Goal: Information Seeking & Learning: Learn about a topic

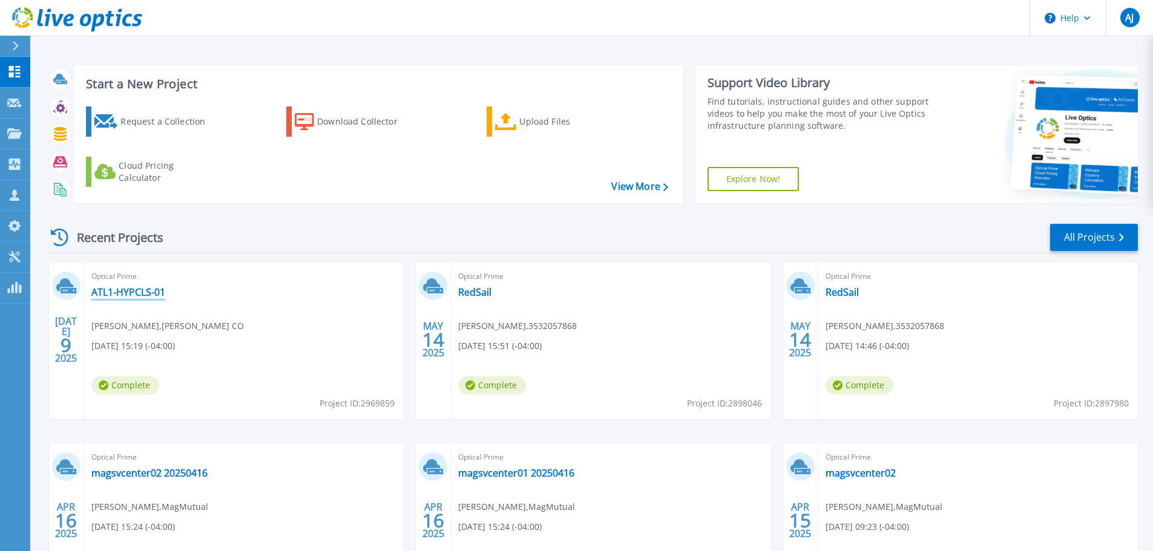
click at [117, 292] on link "ATL1-HYPCLS-01" at bounding box center [128, 292] width 74 height 12
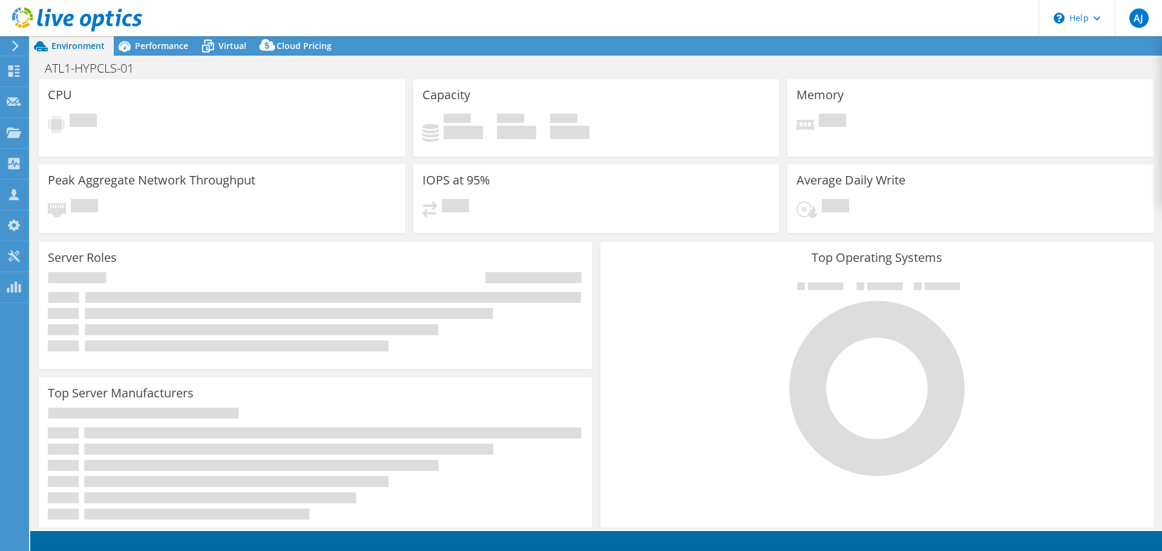
select select "USD"
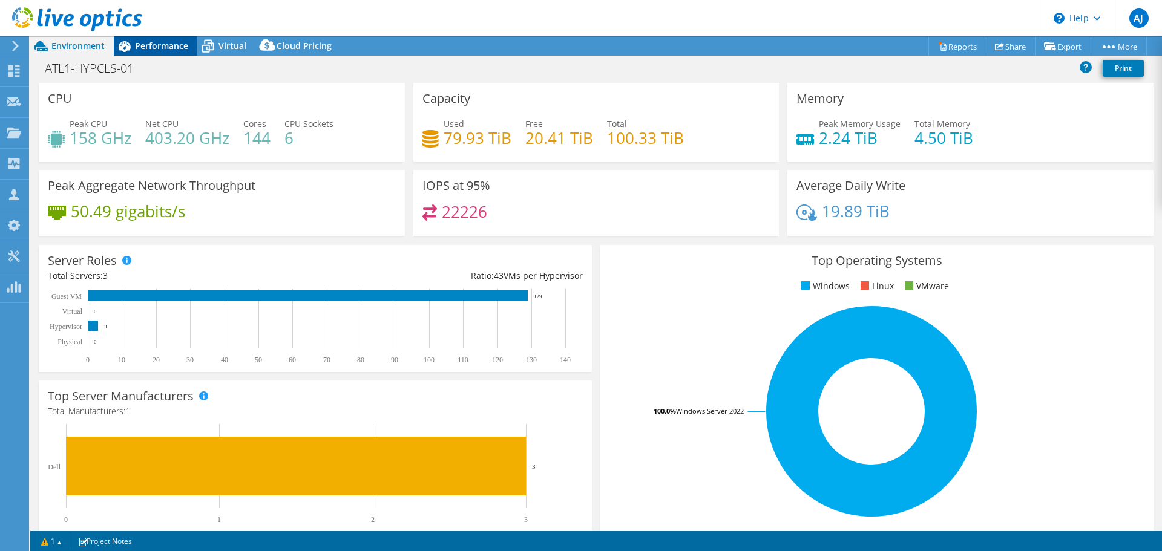
click at [155, 45] on span "Performance" at bounding box center [161, 45] width 53 height 11
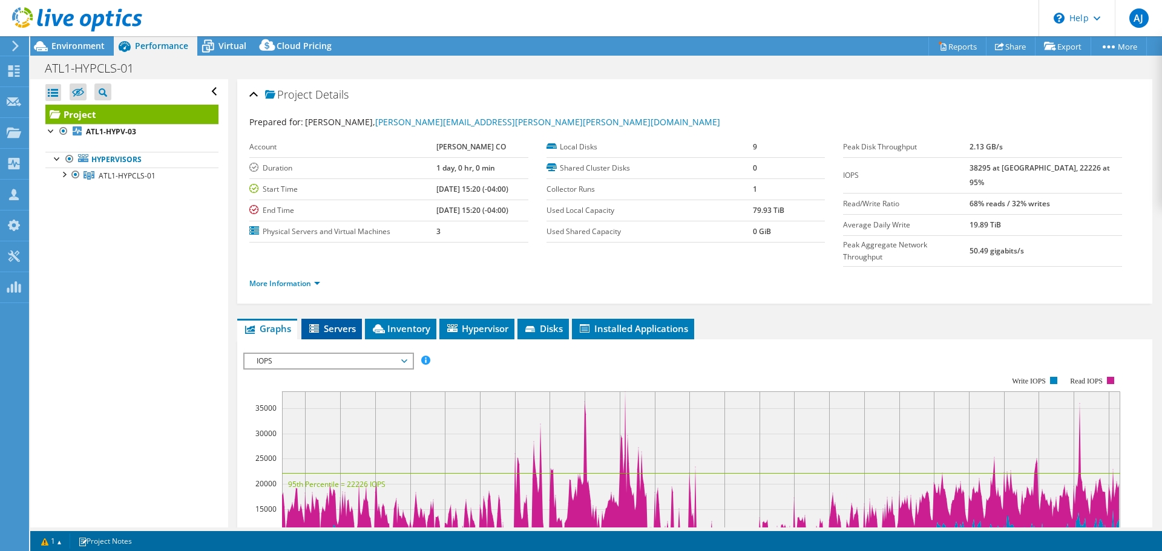
click at [312, 324] on icon at bounding box center [315, 329] width 12 height 10
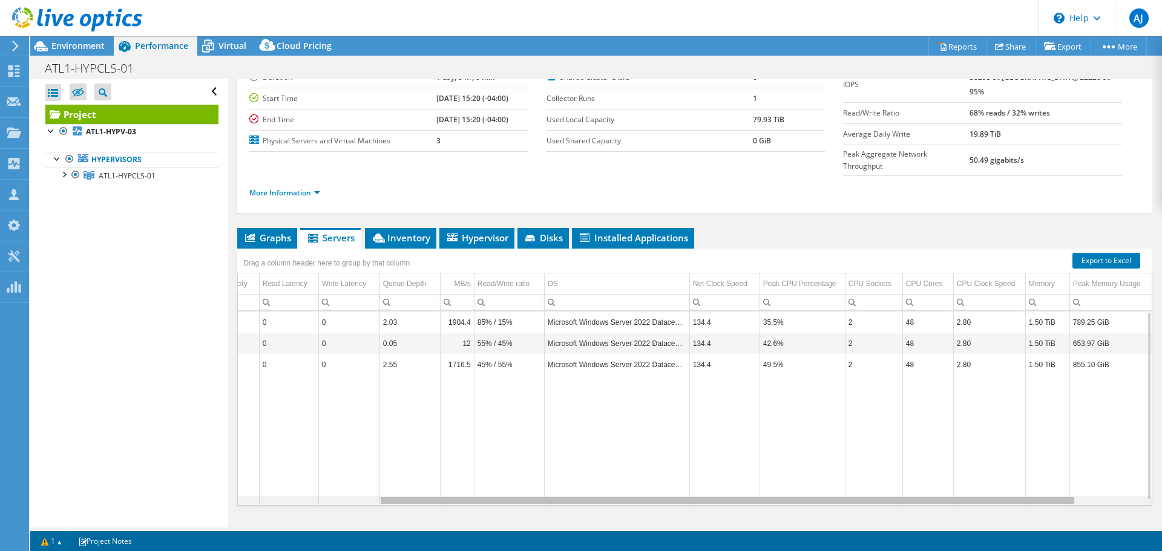
scroll to position [0, 271]
drag, startPoint x: 1004, startPoint y: 493, endPoint x: 1139, endPoint y: 489, distance: 134.4
click at [1139, 489] on body "AJ Partner Team Member [PERSON_NAME] [EMAIL_ADDRESS][DOMAIN_NAME] [DOMAIN_NAME]…" at bounding box center [581, 275] width 1162 height 551
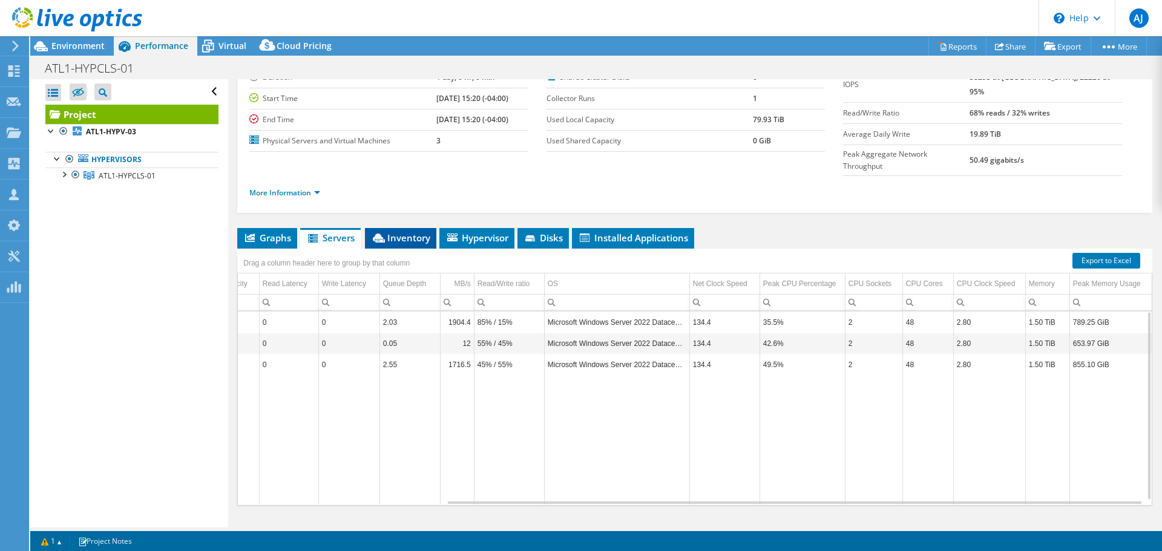
click at [394, 232] on span "Inventory" at bounding box center [400, 238] width 59 height 12
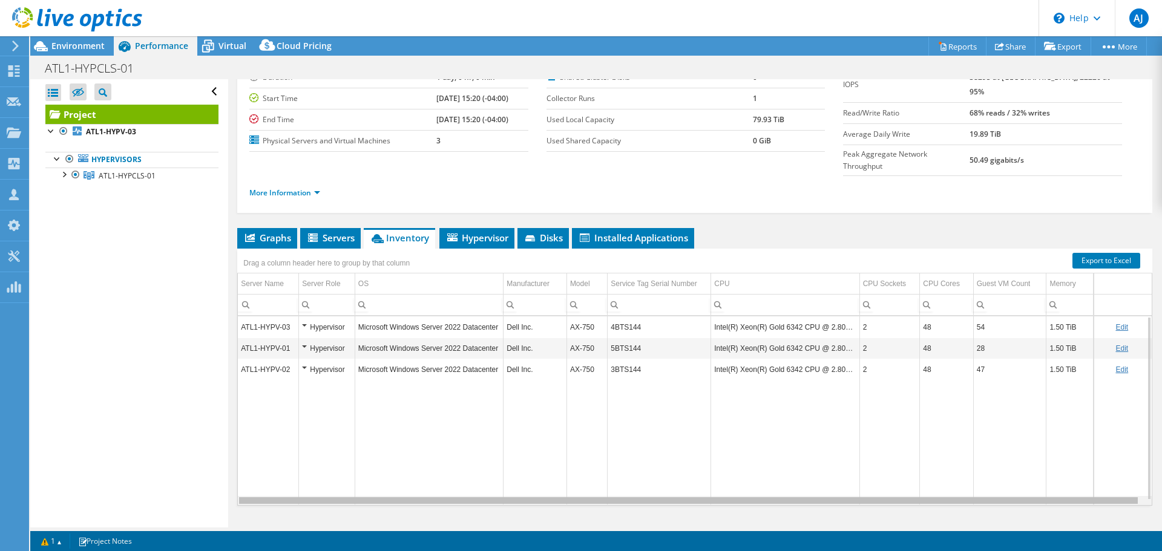
scroll to position [0, 0]
drag, startPoint x: 895, startPoint y: 477, endPoint x: 570, endPoint y: 433, distance: 327.9
click at [566, 458] on body "AJ Partner Team Member [PERSON_NAME] [EMAIL_ADDRESS][DOMAIN_NAME] [DOMAIN_NAME]…" at bounding box center [581, 275] width 1162 height 551
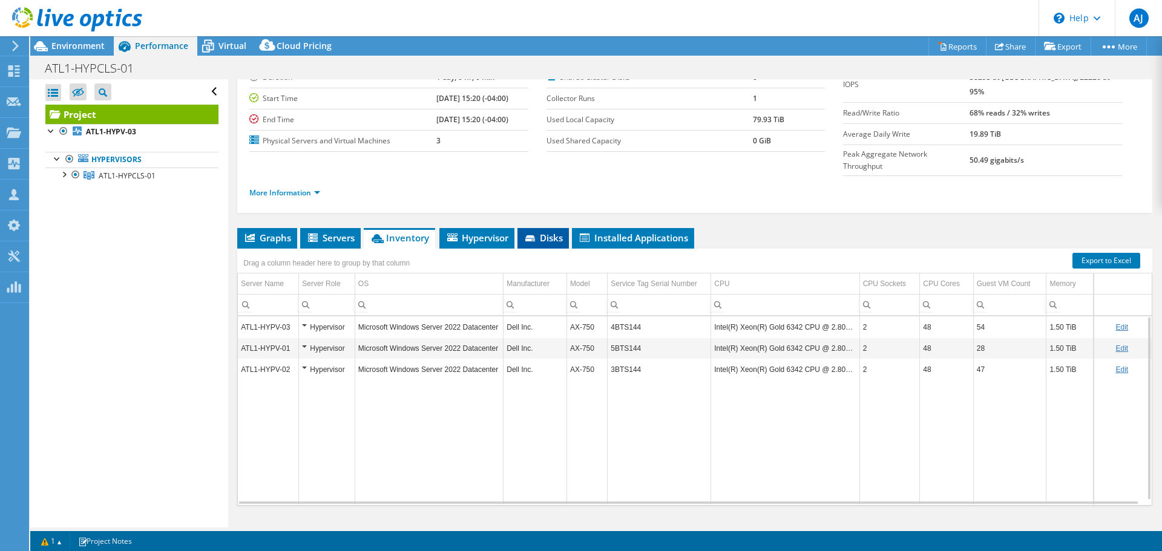
click at [533, 235] on icon at bounding box center [531, 239] width 12 height 8
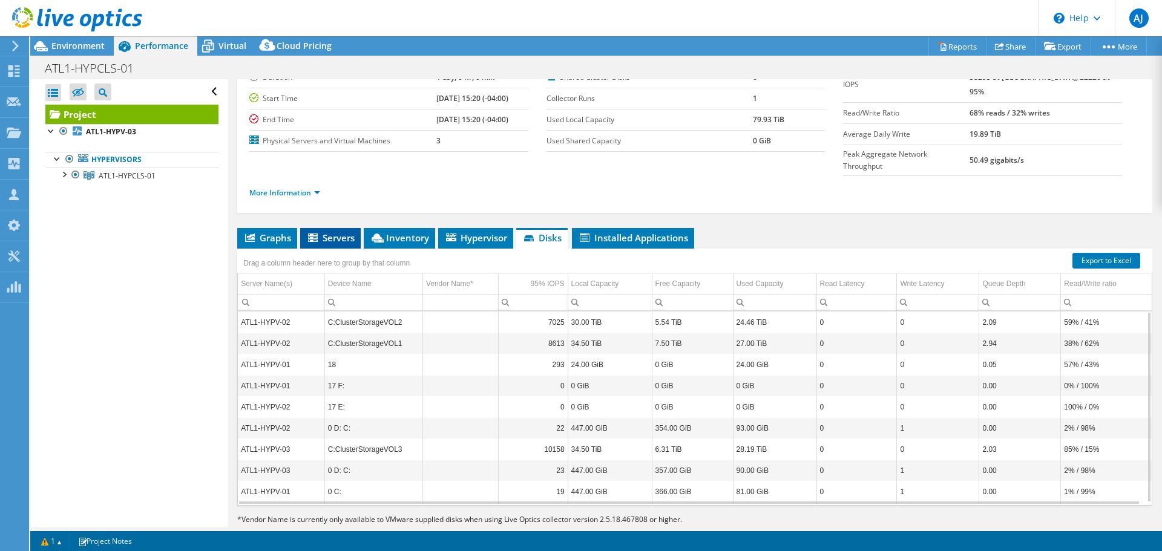
click at [329, 232] on span "Servers" at bounding box center [330, 238] width 48 height 12
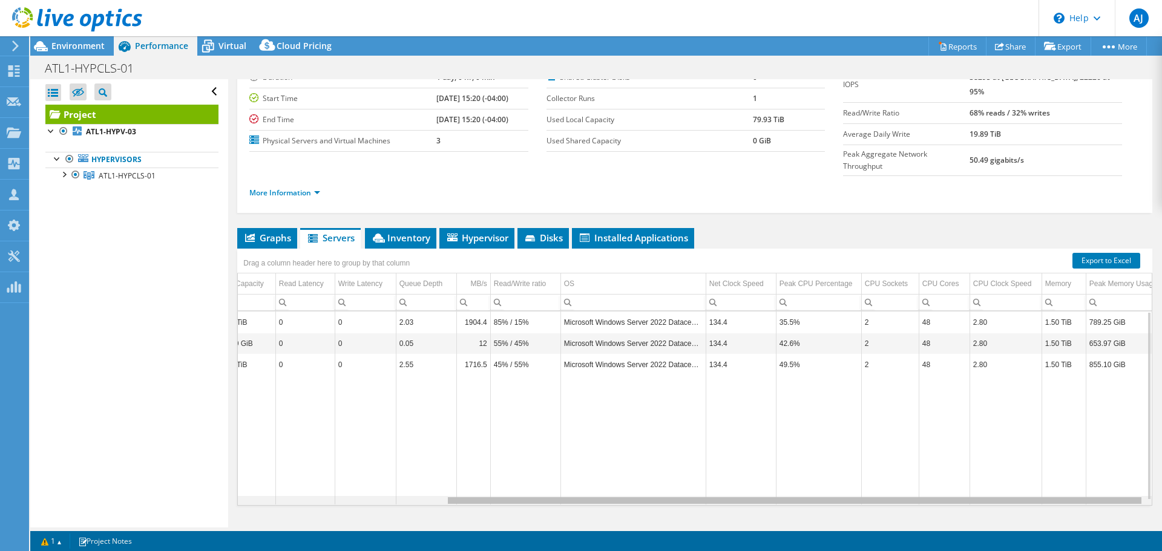
scroll to position [0, 271]
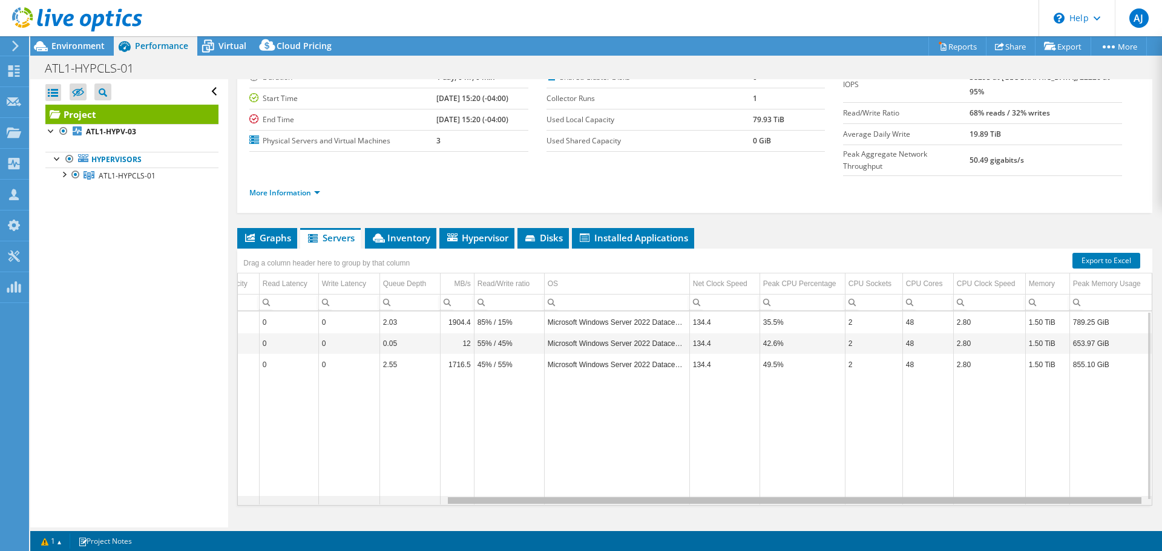
drag, startPoint x: 748, startPoint y: 479, endPoint x: 1032, endPoint y: 500, distance: 284.6
click at [1032, 500] on body "AJ Partner Team Member [PERSON_NAME] [EMAIL_ADDRESS][DOMAIN_NAME] [DOMAIN_NAME]…" at bounding box center [581, 275] width 1162 height 551
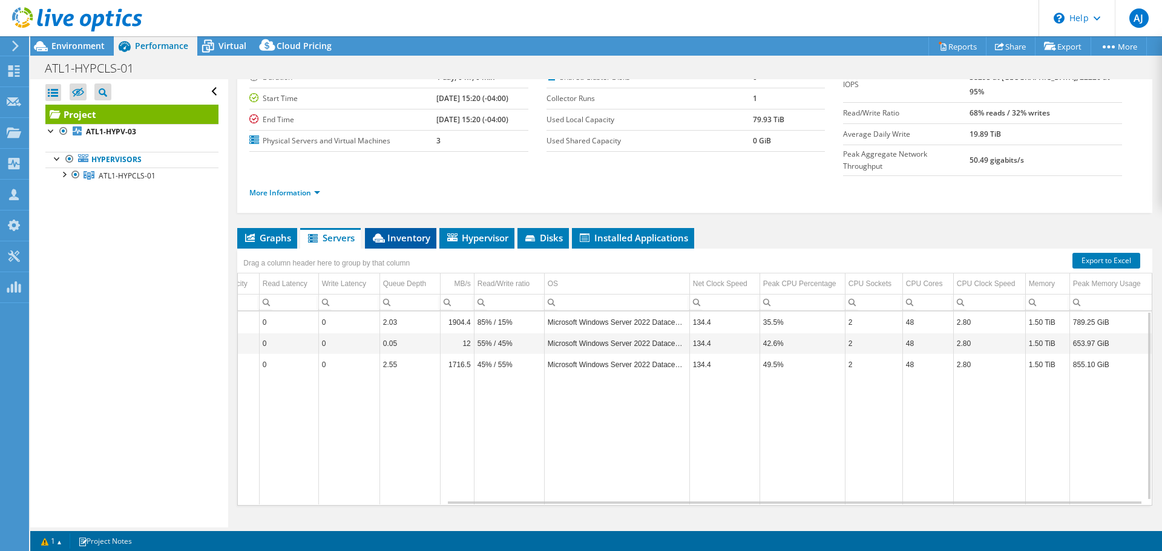
click at [391, 228] on li "Inventory" at bounding box center [400, 238] width 71 height 21
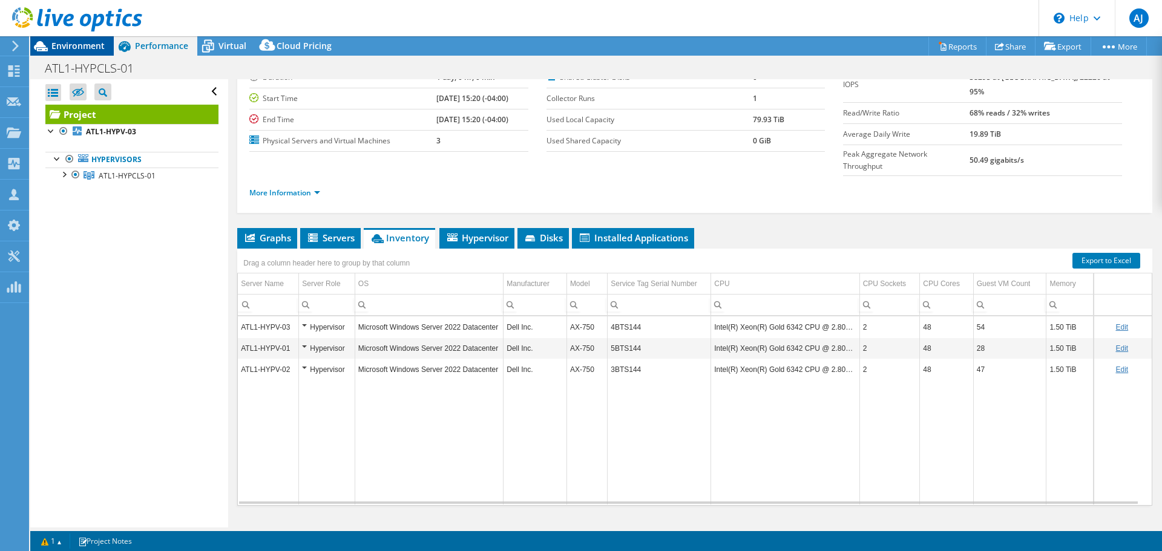
click at [73, 51] on span "Environment" at bounding box center [77, 45] width 53 height 11
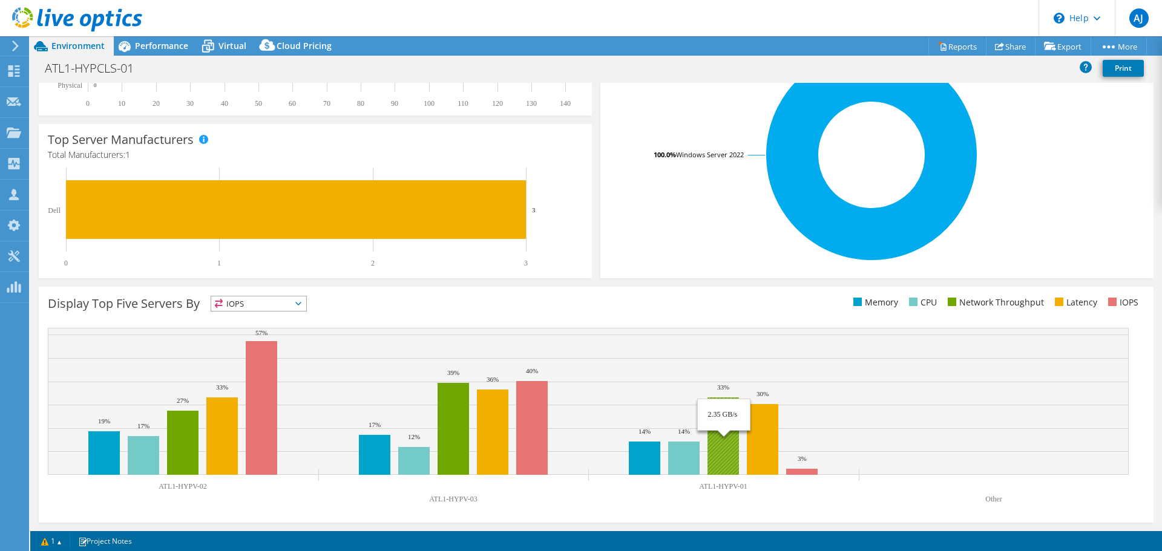
scroll to position [0, 0]
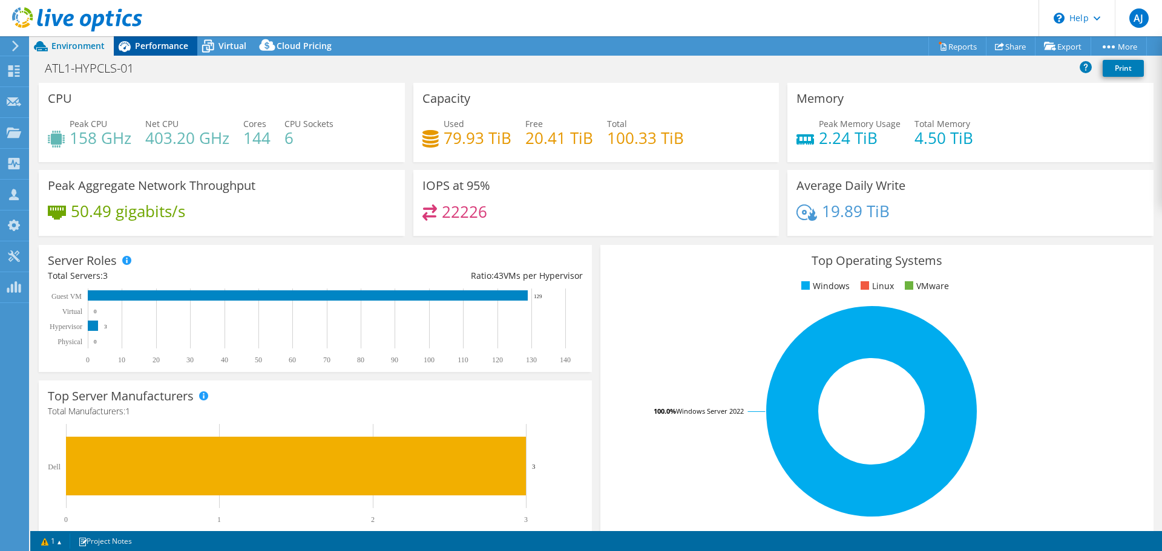
click at [169, 45] on span "Performance" at bounding box center [161, 45] width 53 height 11
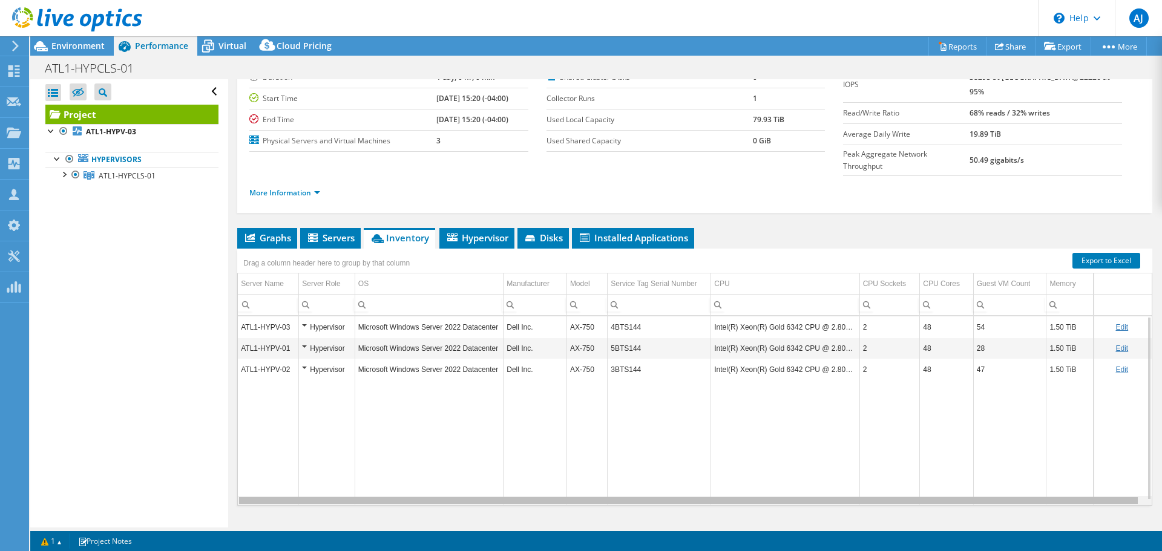
drag, startPoint x: 630, startPoint y: 479, endPoint x: 647, endPoint y: 487, distance: 18.9
click at [650, 487] on body "AJ Partner Team Member [PERSON_NAME] [EMAIL_ADDRESS][DOMAIN_NAME] [DOMAIN_NAME]…" at bounding box center [581, 275] width 1162 height 551
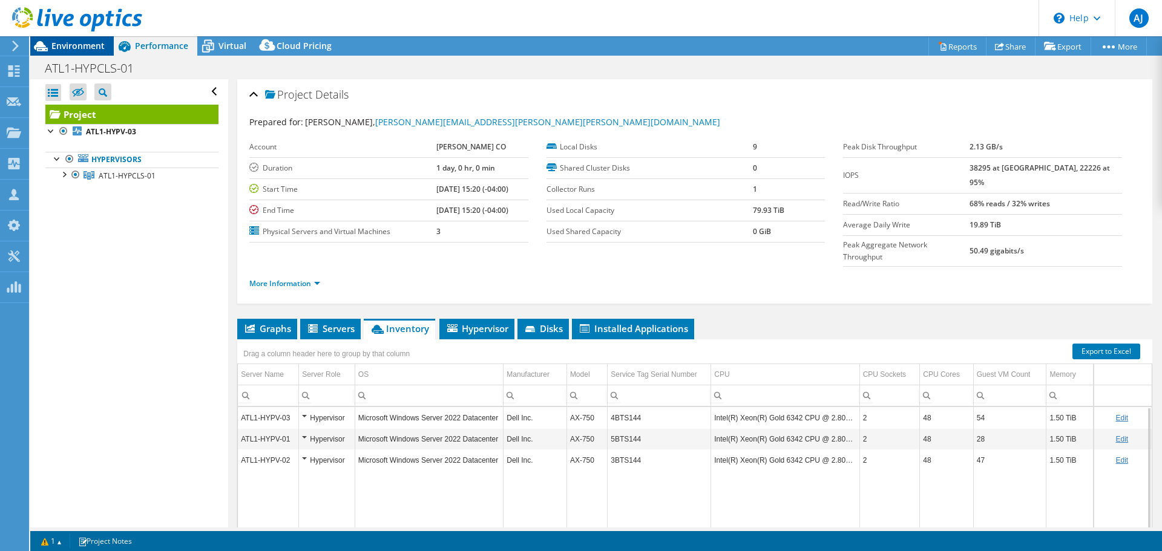
click at [80, 53] on div "Environment" at bounding box center [72, 45] width 84 height 19
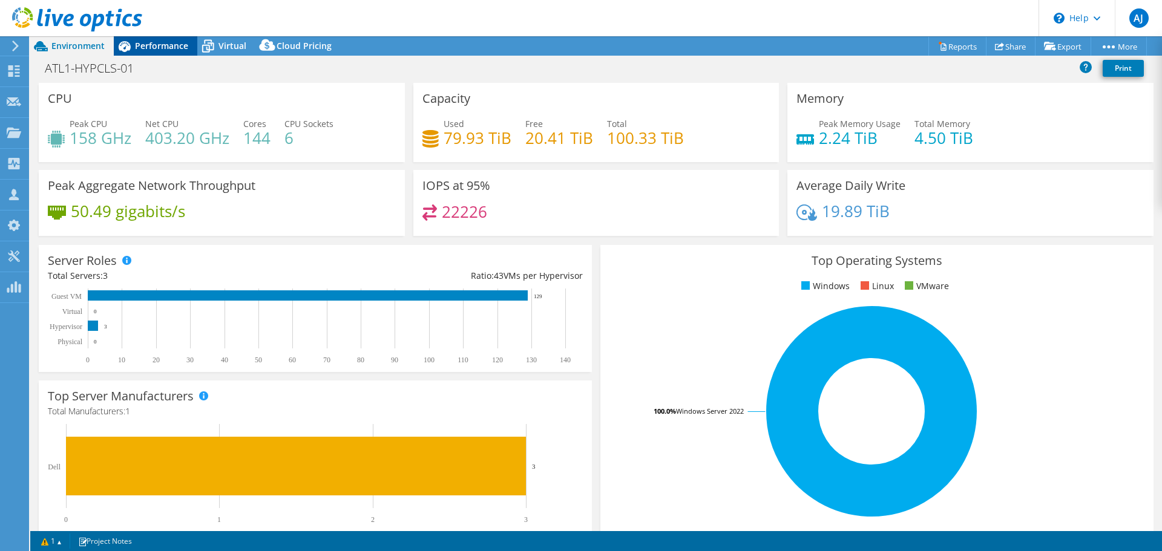
click at [142, 44] on span "Performance" at bounding box center [161, 45] width 53 height 11
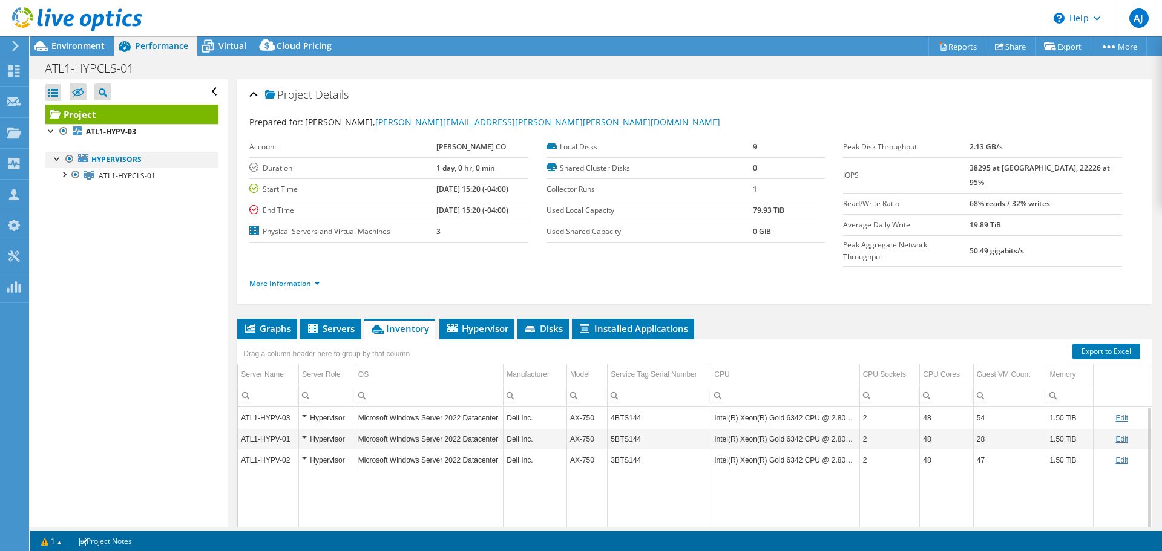
click at [53, 160] on div at bounding box center [57, 158] width 12 height 12
click at [68, 175] on div at bounding box center [63, 174] width 12 height 12
